Goal: Task Accomplishment & Management: Manage account settings

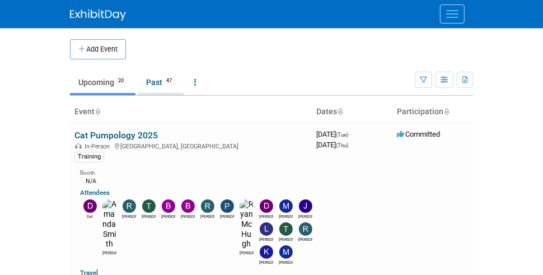
click at [159, 85] on link "Past 47" at bounding box center [161, 82] width 46 height 21
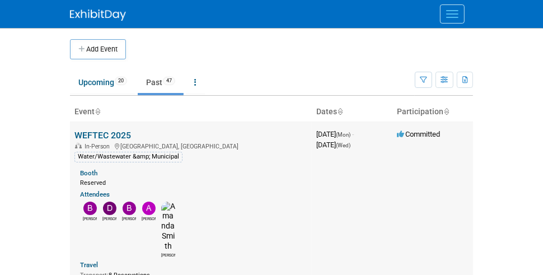
click at [115, 132] on link "WEFTEC 2025" at bounding box center [102, 135] width 57 height 11
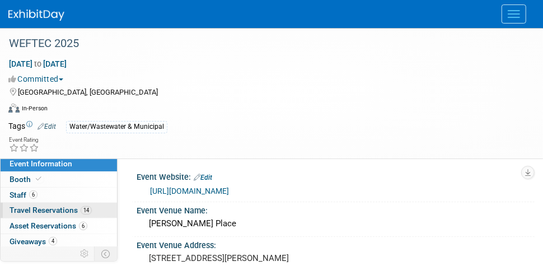
click at [41, 205] on span "Travel Reservations 14" at bounding box center [51, 209] width 82 height 9
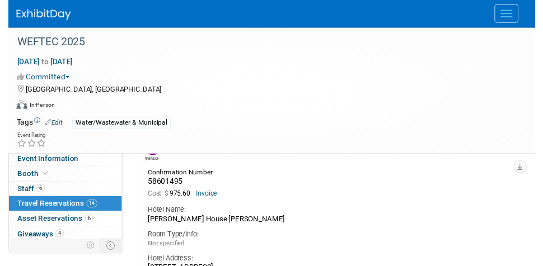
scroll to position [3359, 0]
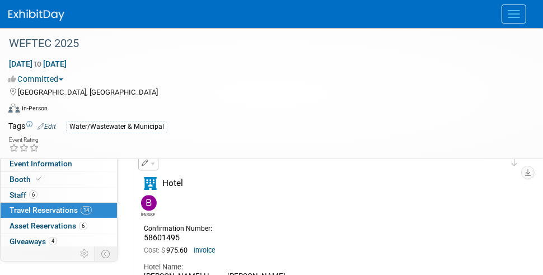
click at [147, 161] on icon "button" at bounding box center [145, 163] width 7 height 7
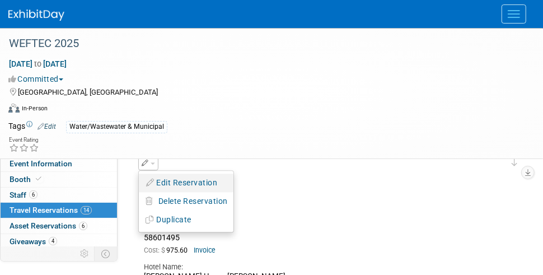
click at [206, 181] on button "Edit Reservation" at bounding box center [186, 183] width 95 height 16
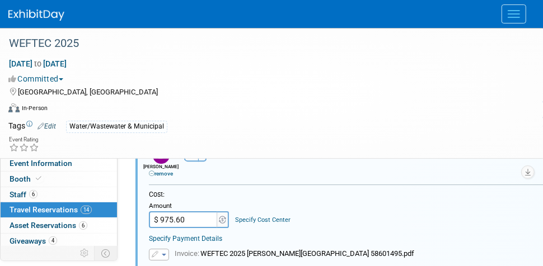
scroll to position [3768, 0]
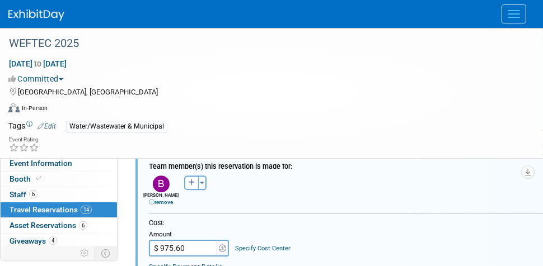
click at [198, 240] on input "$ 975.60" at bounding box center [184, 248] width 70 height 17
type input "$ 1,049.71"
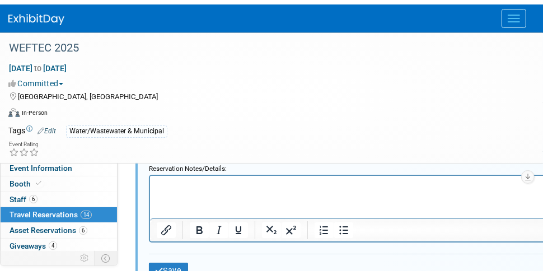
scroll to position [3992, 0]
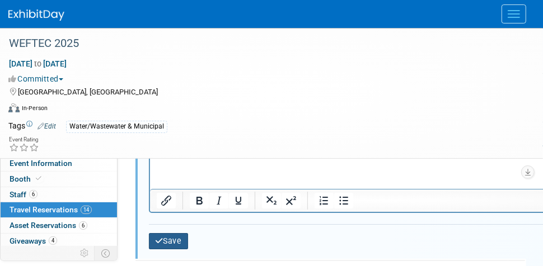
click at [170, 233] on button "Save" at bounding box center [168, 241] width 39 height 16
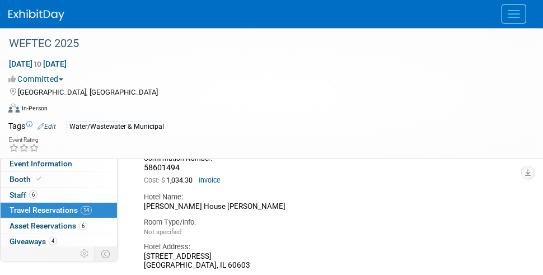
scroll to position [3320, 0]
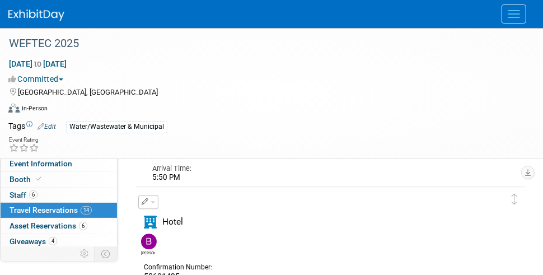
click at [40, 8] on link at bounding box center [42, 9] width 69 height 9
